Goal: Task Accomplishment & Management: Use online tool/utility

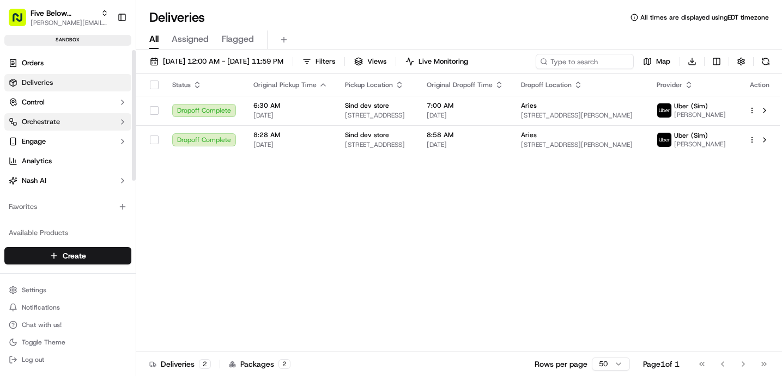
click at [56, 120] on span "Orchestrate" at bounding box center [41, 122] width 38 height 10
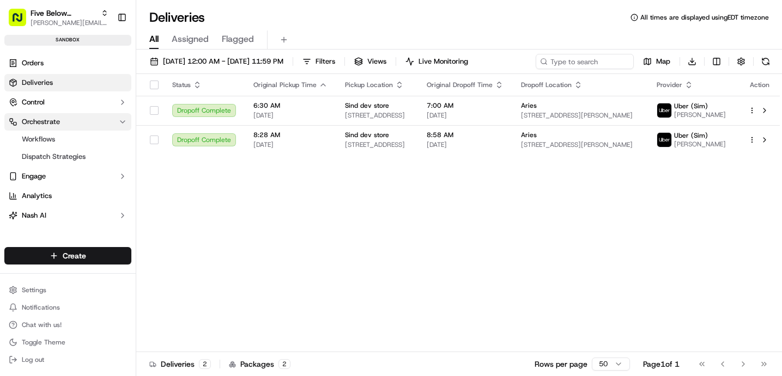
click at [65, 140] on link "Workflows" at bounding box center [67, 139] width 101 height 15
